Goal: Entertainment & Leisure: Consume media (video, audio)

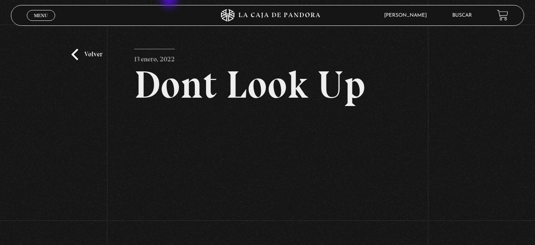
scroll to position [43, 0]
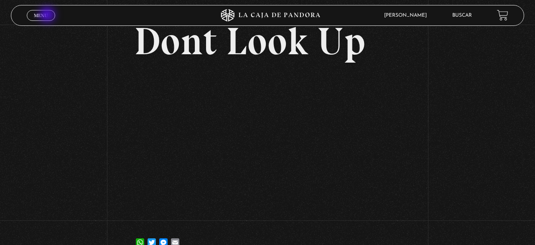
click at [48, 15] on link "Menu Cerrar" at bounding box center [41, 15] width 28 height 11
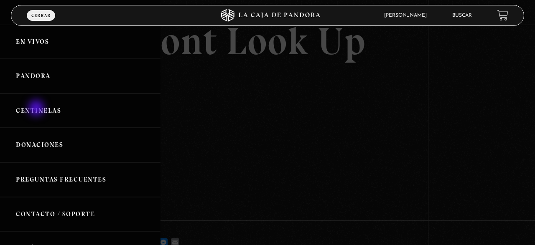
click at [39, 109] on link "Centinelas" at bounding box center [80, 111] width 160 height 35
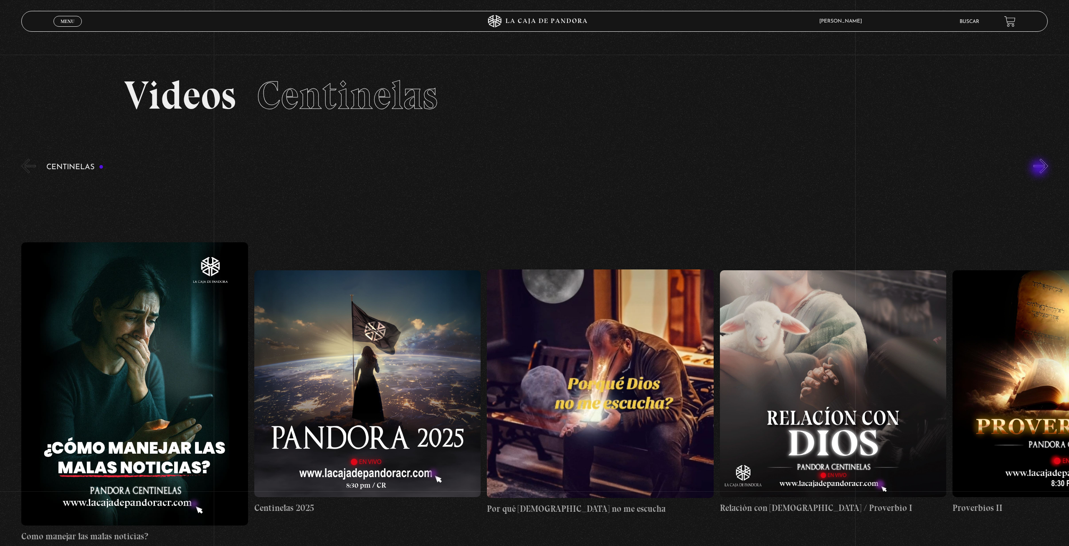
click at [534, 168] on button "»" at bounding box center [1041, 166] width 15 height 15
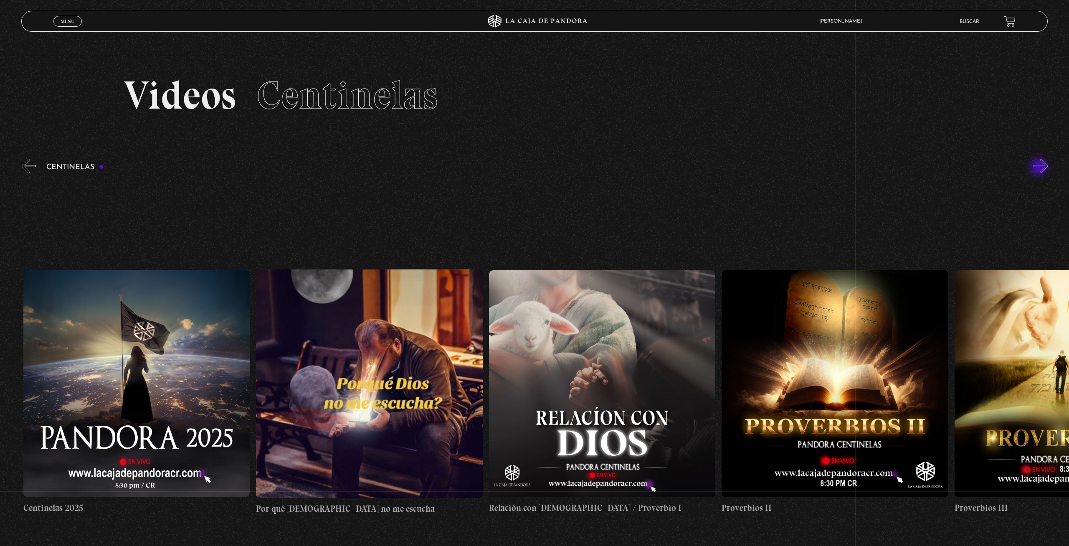
click at [534, 168] on button "»" at bounding box center [1041, 166] width 15 height 15
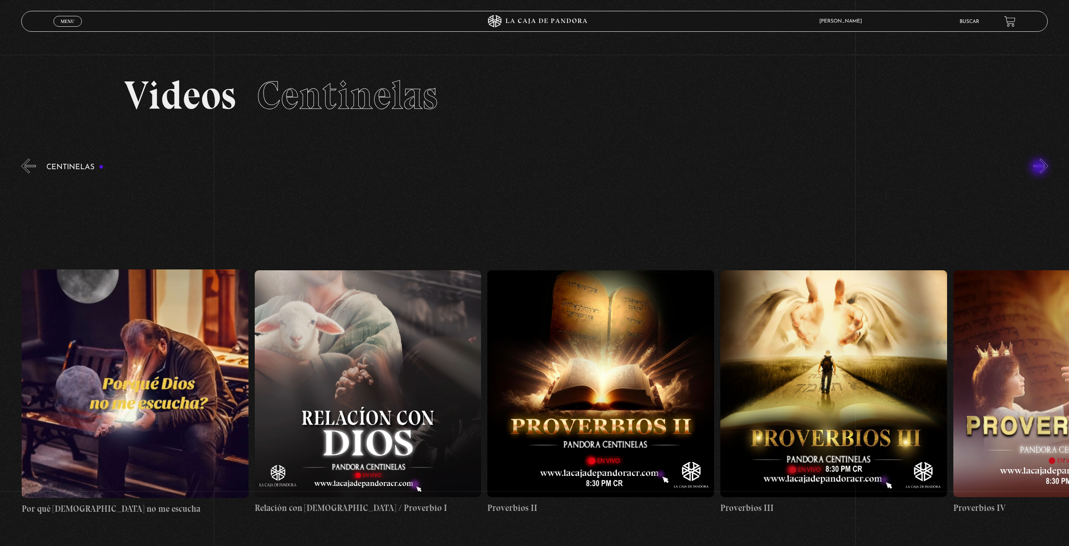
click at [534, 168] on button "»" at bounding box center [1041, 166] width 15 height 15
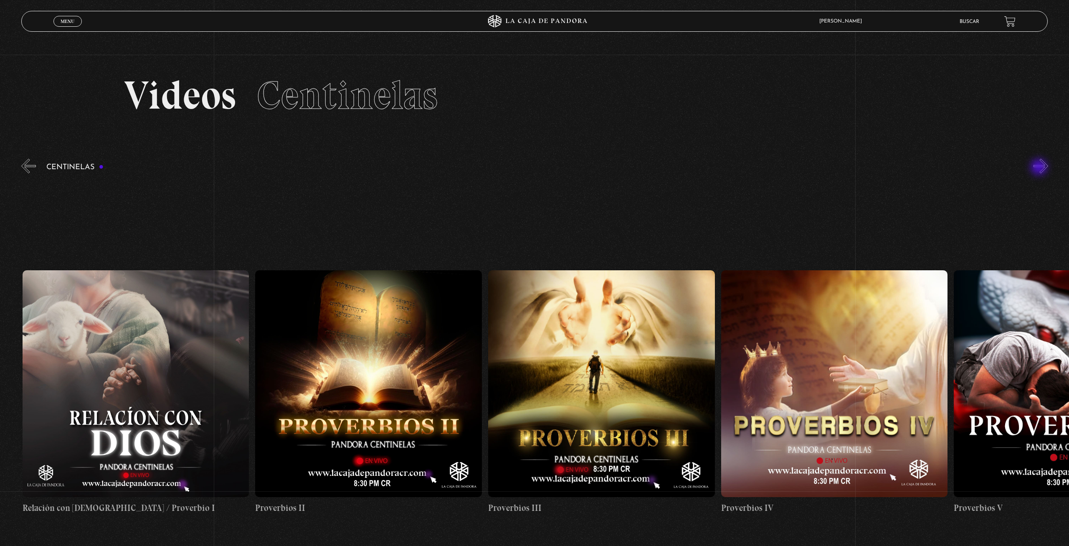
click at [534, 168] on button "»" at bounding box center [1041, 166] width 15 height 15
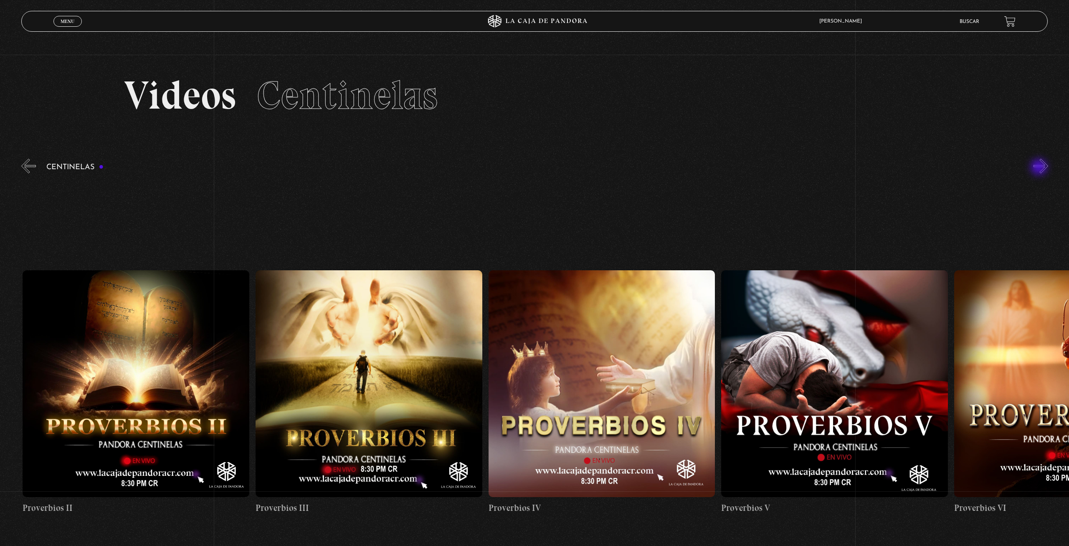
click at [534, 168] on button "»" at bounding box center [1041, 166] width 15 height 15
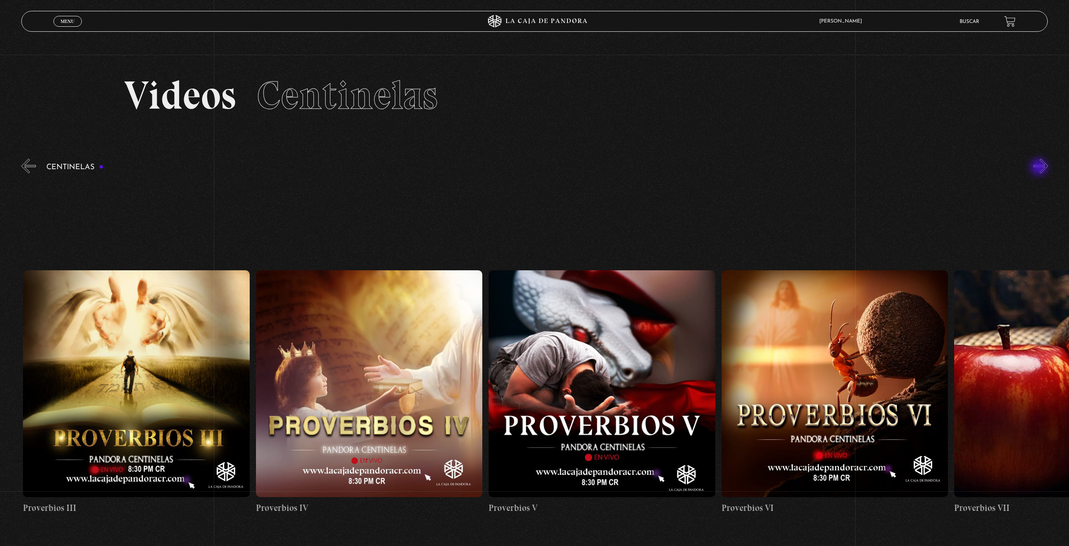
click at [534, 168] on button "»" at bounding box center [1041, 166] width 15 height 15
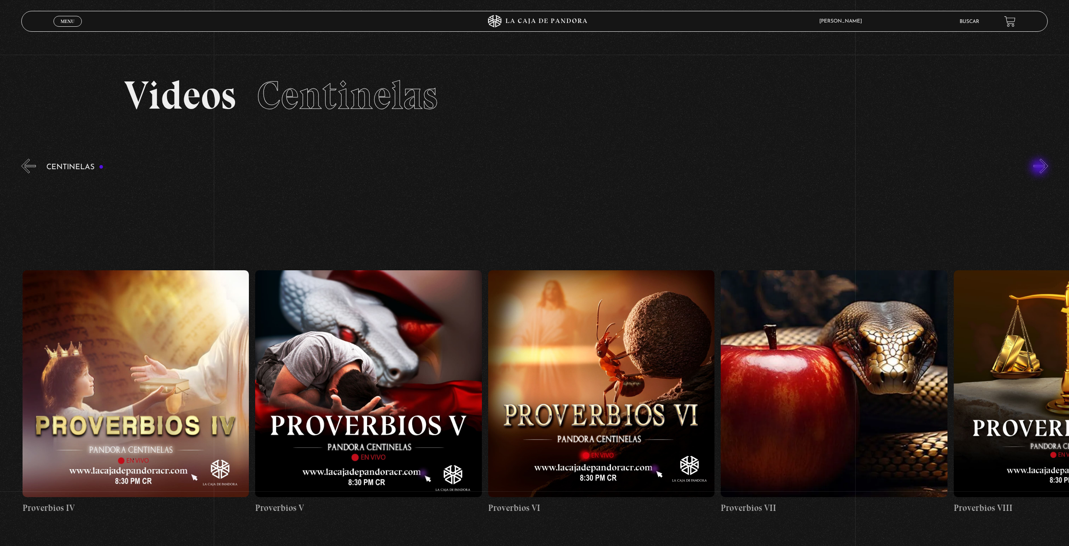
click at [534, 168] on button "»" at bounding box center [1041, 166] width 15 height 15
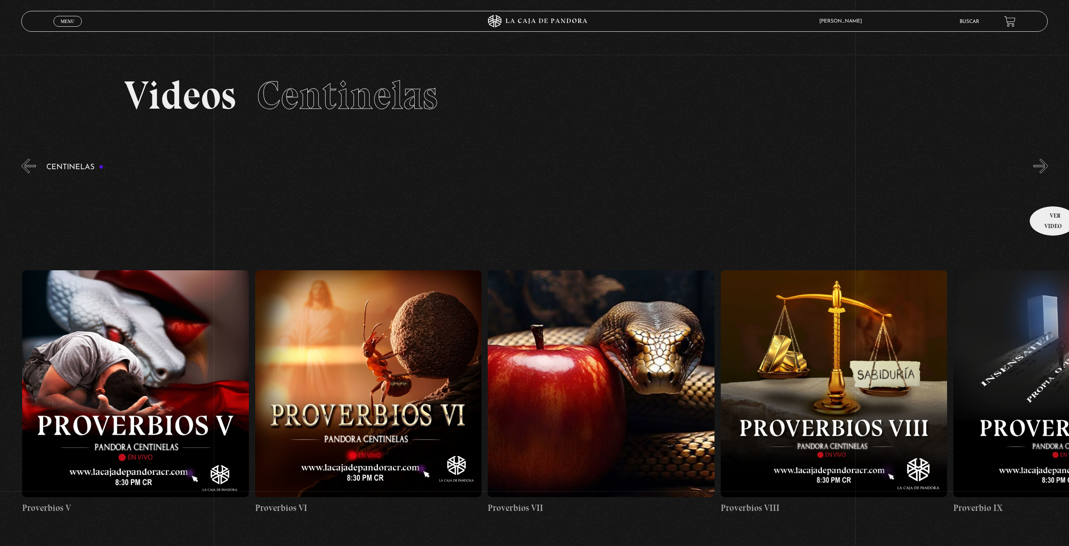
scroll to position [0, 1630]
click at [534, 164] on button "»" at bounding box center [1041, 166] width 15 height 15
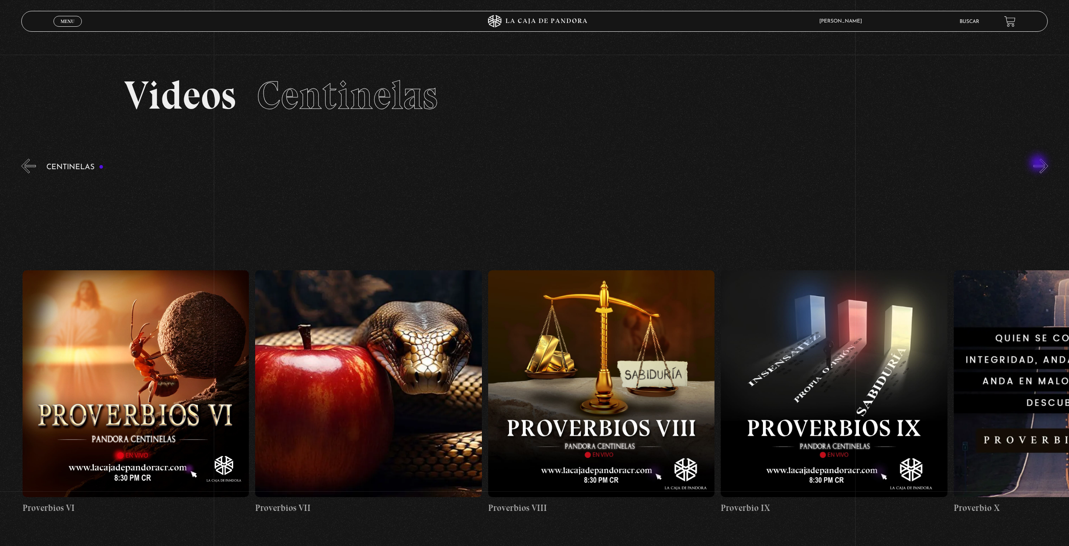
click at [534, 164] on button "»" at bounding box center [1041, 166] width 15 height 15
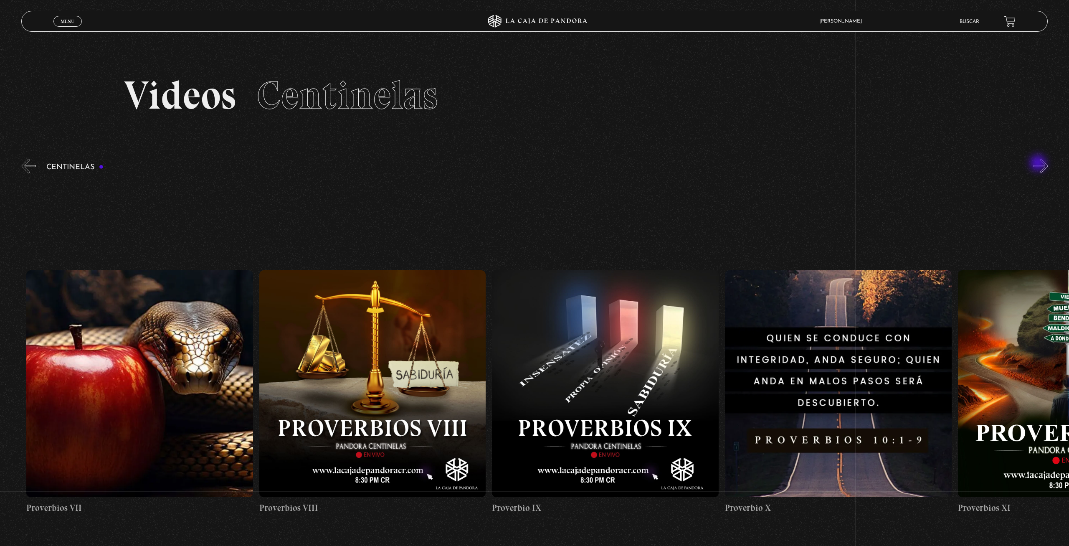
click at [534, 164] on button "»" at bounding box center [1041, 166] width 15 height 15
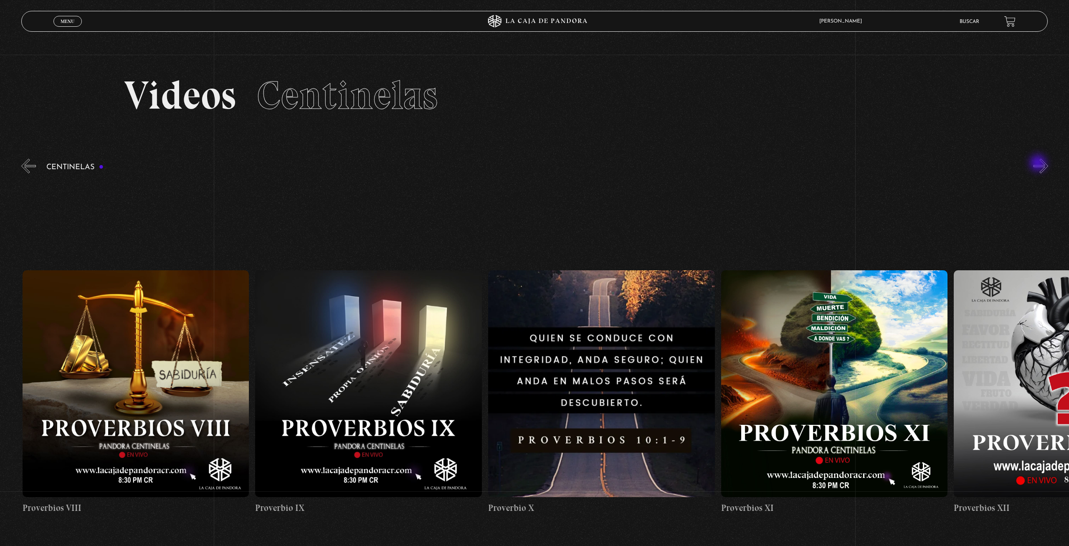
click at [534, 164] on button "»" at bounding box center [1041, 166] width 15 height 15
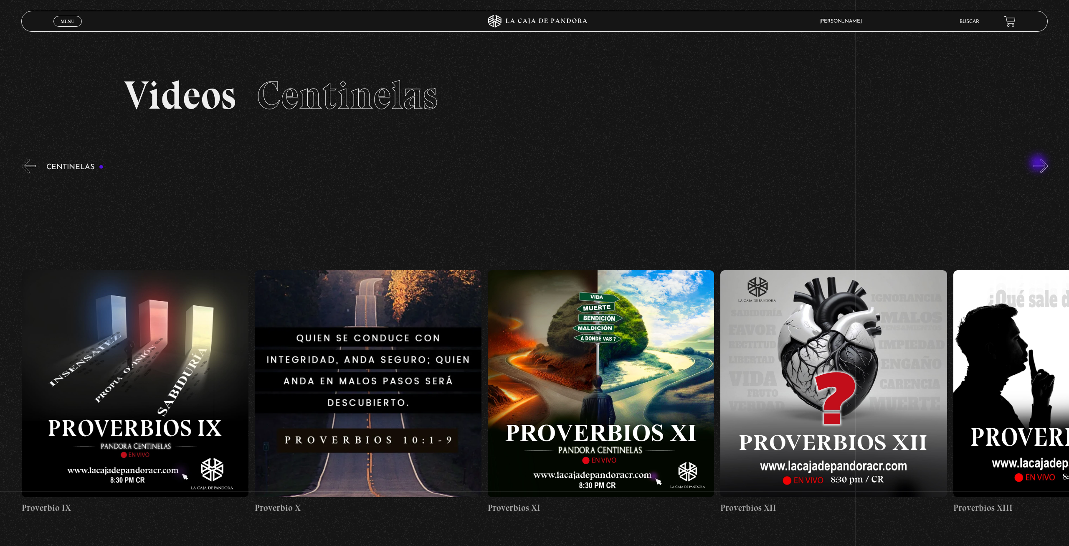
scroll to position [0, 2562]
click at [534, 164] on button "»" at bounding box center [1041, 166] width 15 height 15
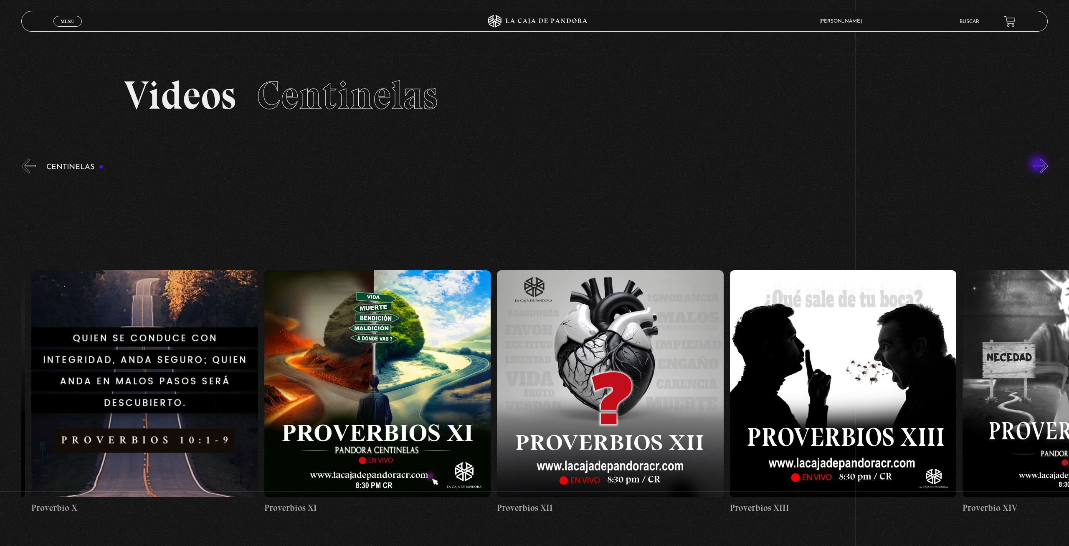
click at [534, 165] on button "»" at bounding box center [1041, 166] width 15 height 15
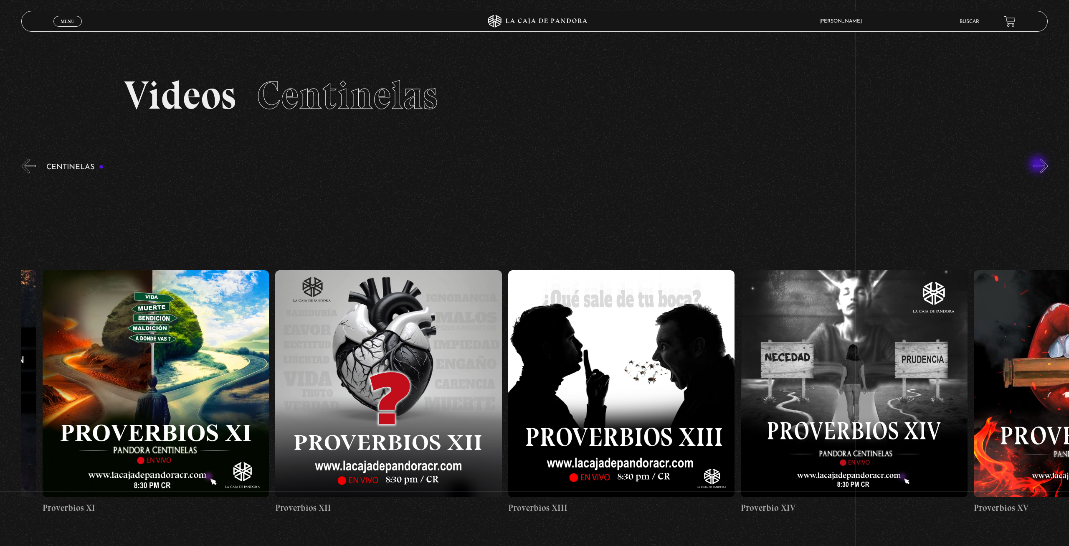
click at [534, 165] on button "»" at bounding box center [1041, 166] width 15 height 15
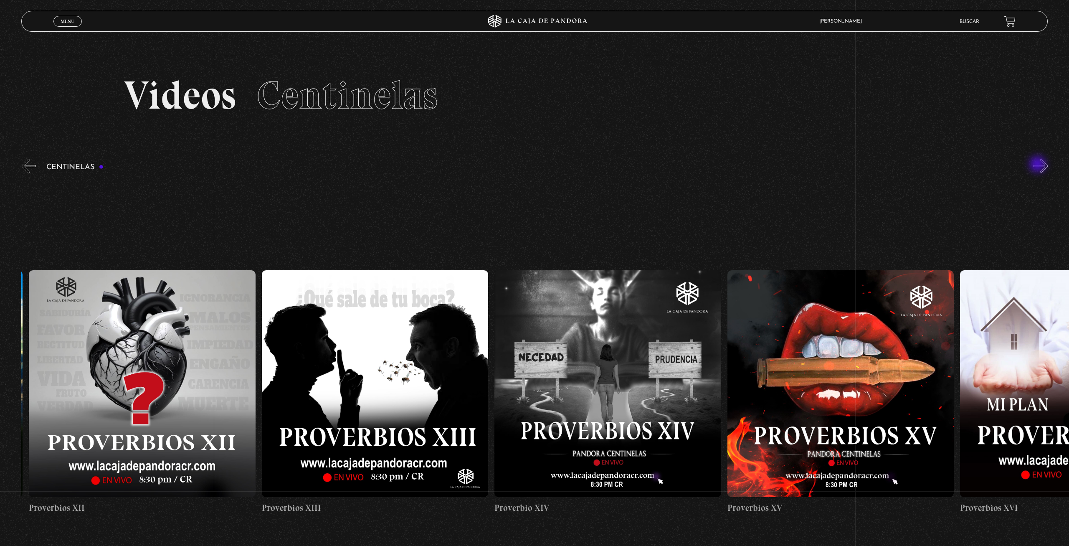
click at [534, 165] on button "»" at bounding box center [1041, 166] width 15 height 15
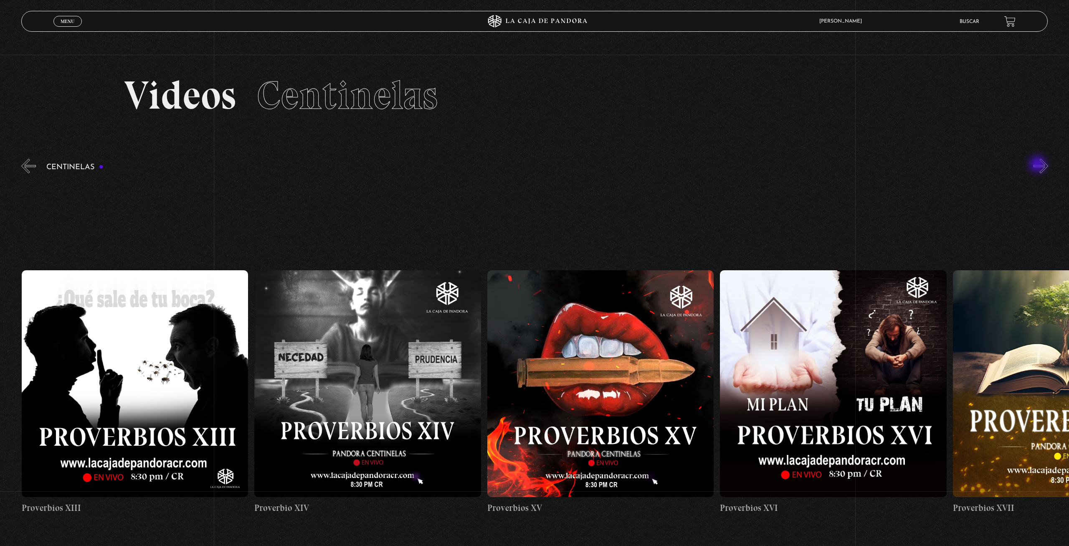
click at [534, 165] on button "»" at bounding box center [1041, 166] width 15 height 15
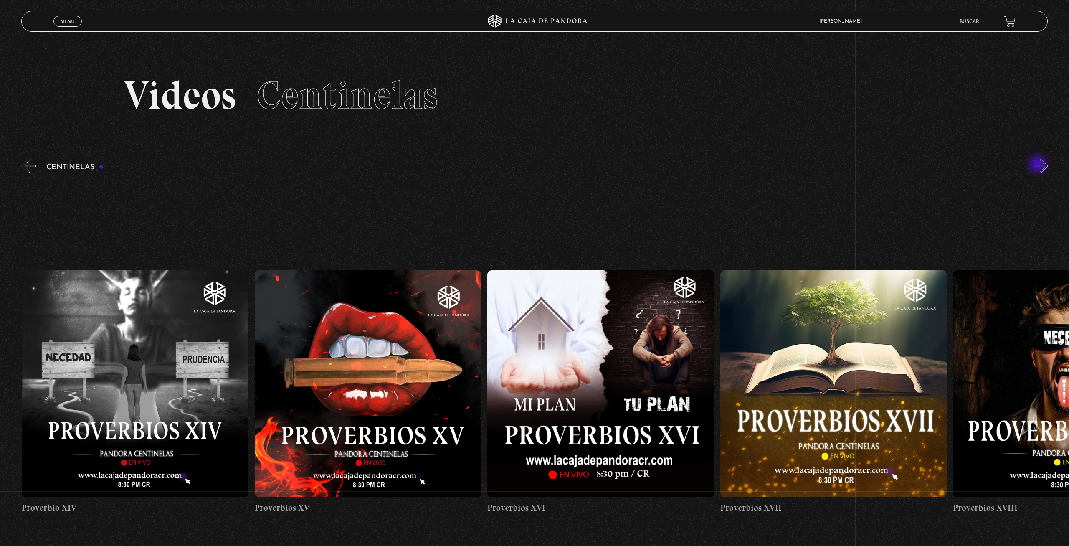
click at [534, 165] on button "»" at bounding box center [1041, 166] width 15 height 15
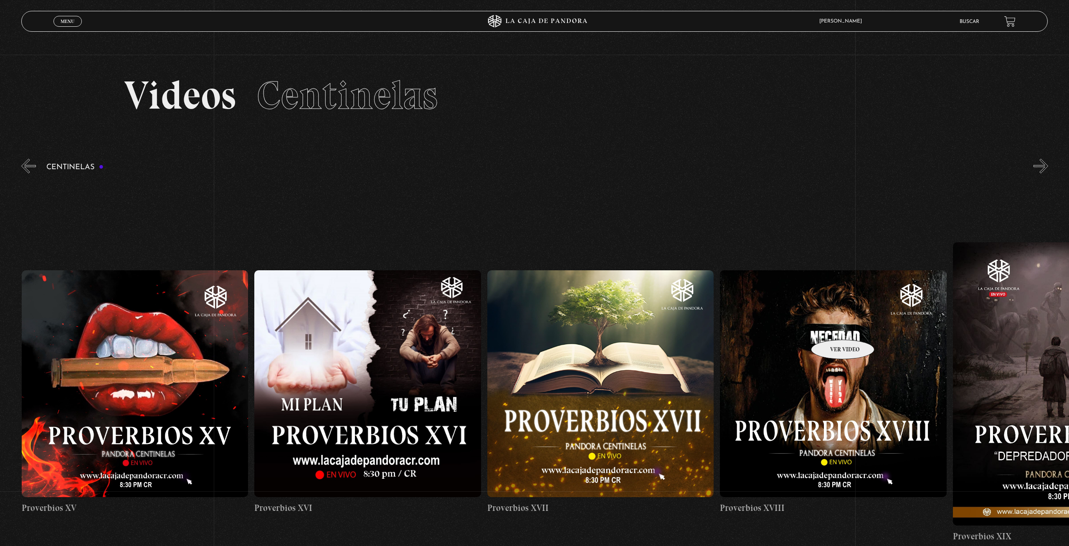
click at [534, 245] on figure at bounding box center [833, 383] width 227 height 227
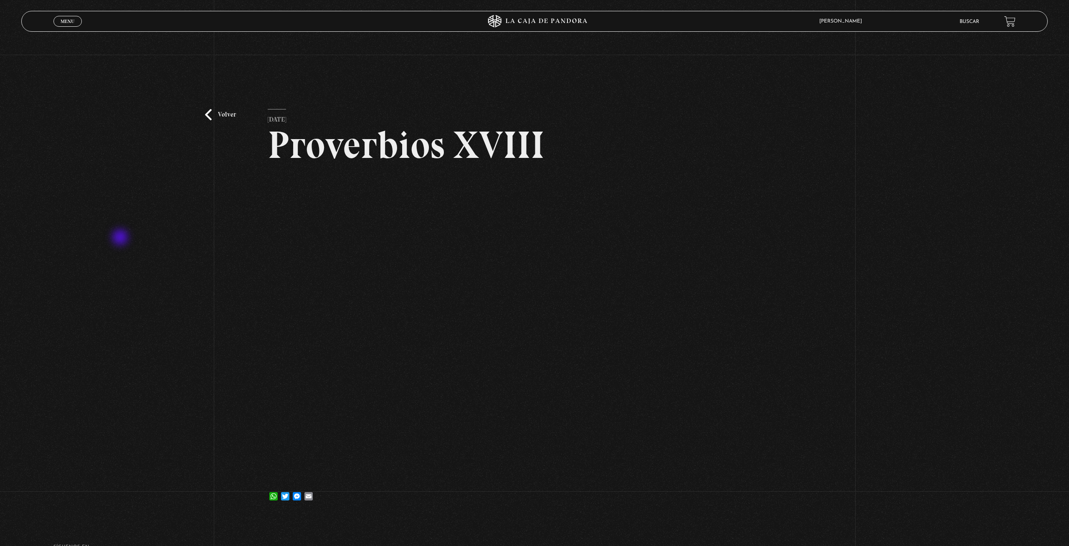
click at [123, 237] on div "Volver [DATE] Proverbios XVIII WhatsApp Twitter Messenger Email" at bounding box center [534, 285] width 1069 height 461
click at [131, 369] on div "Volver [DATE] Proverbios XVIII WhatsApp Twitter Messenger Email" at bounding box center [534, 285] width 1069 height 461
